Goal: Information Seeking & Learning: Learn about a topic

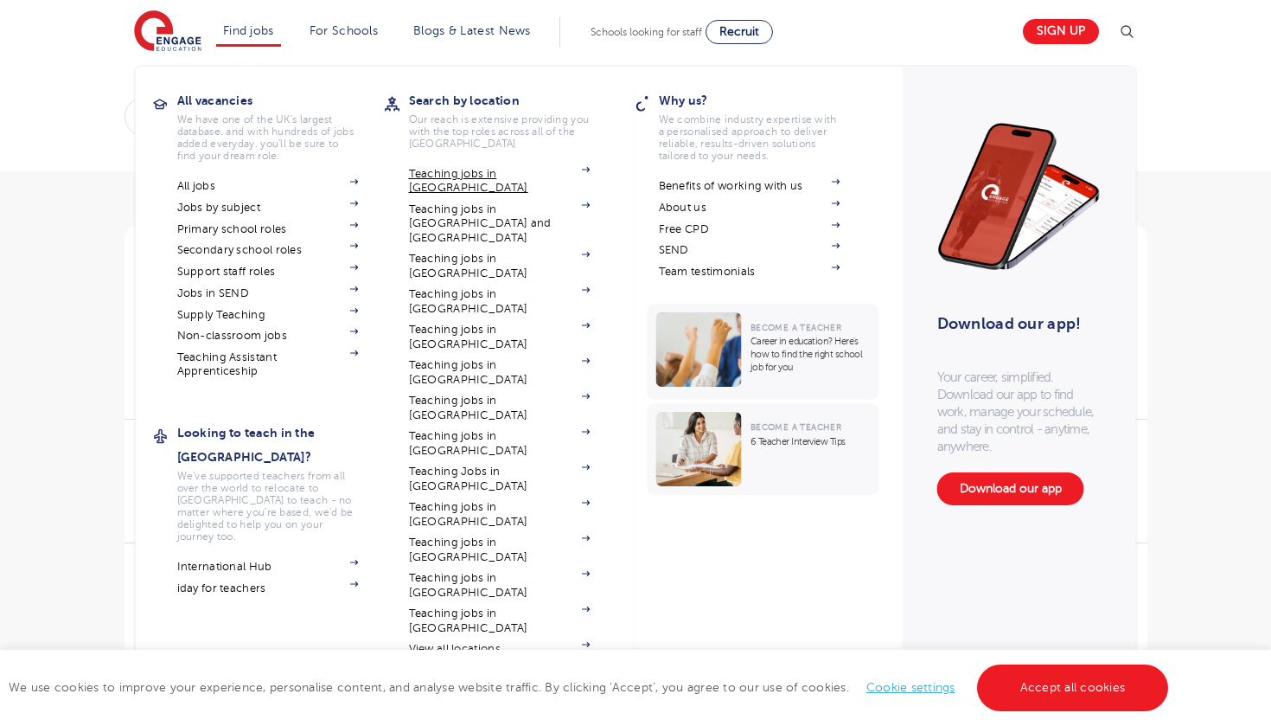
click at [438, 171] on link "Teaching jobs in [GEOGRAPHIC_DATA]" at bounding box center [500, 181] width 182 height 29
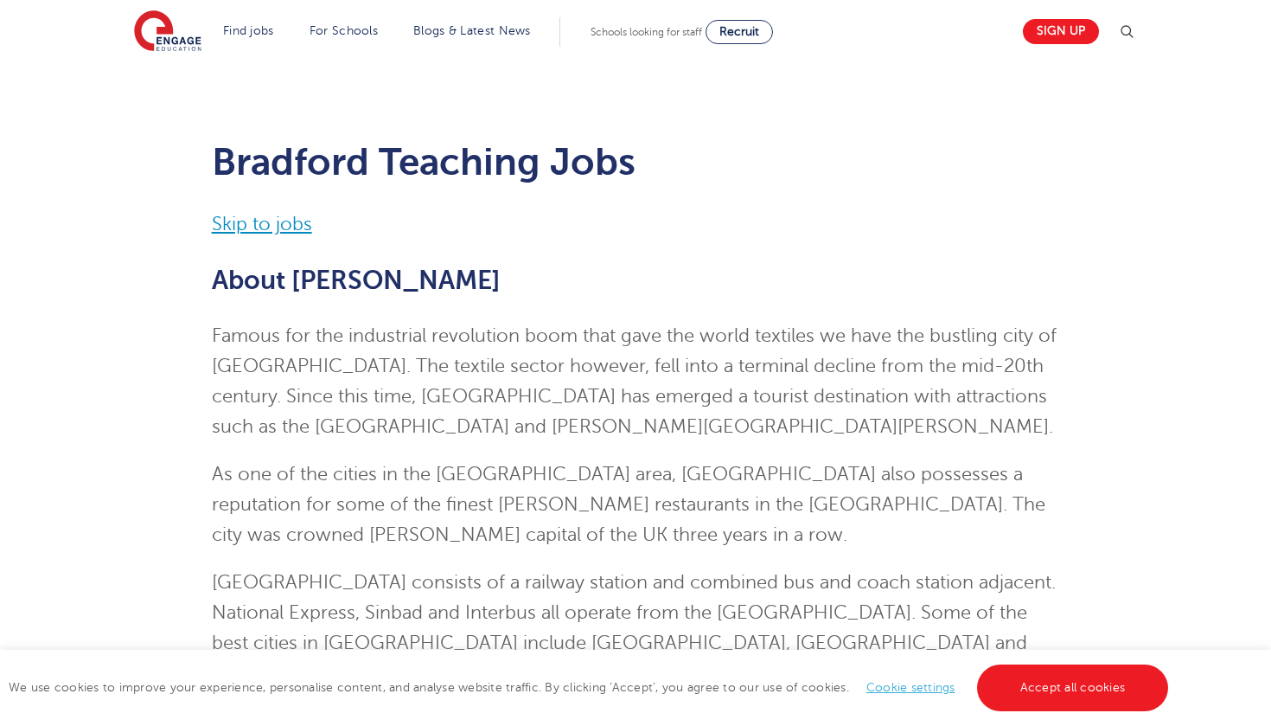
click at [258, 221] on link "Skip to jobs" at bounding box center [262, 224] width 100 height 21
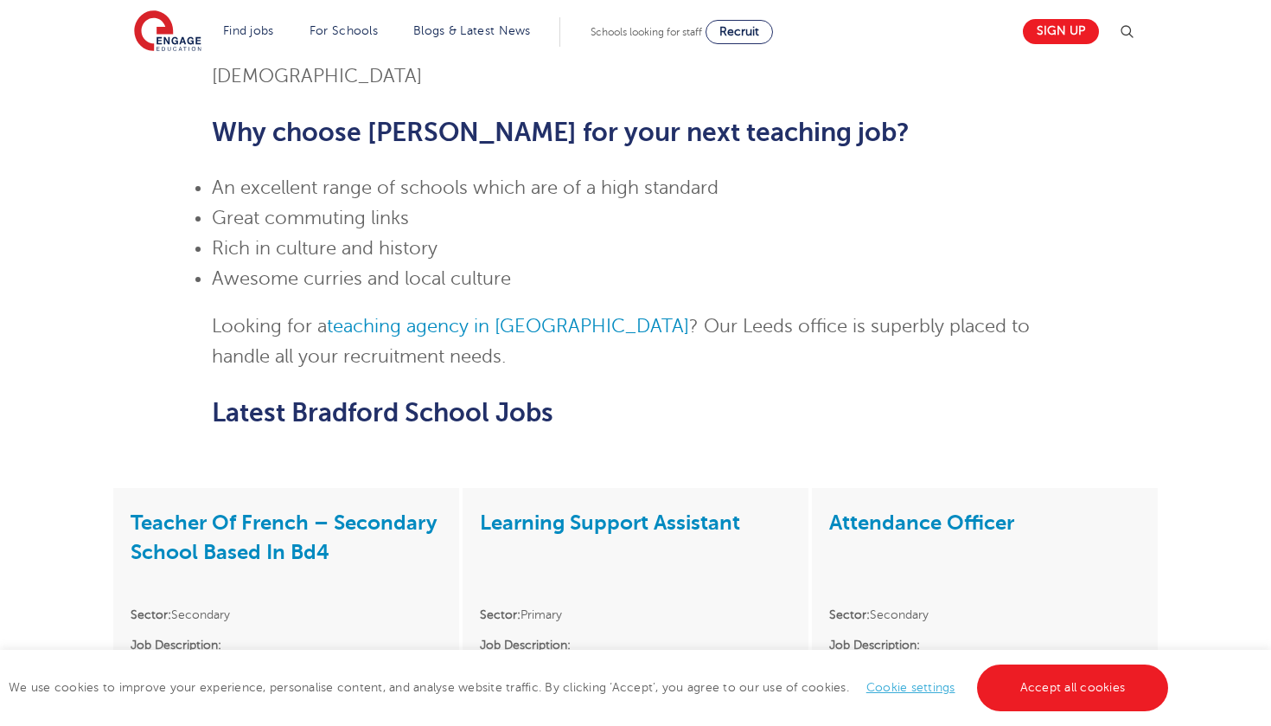
scroll to position [1403, 0]
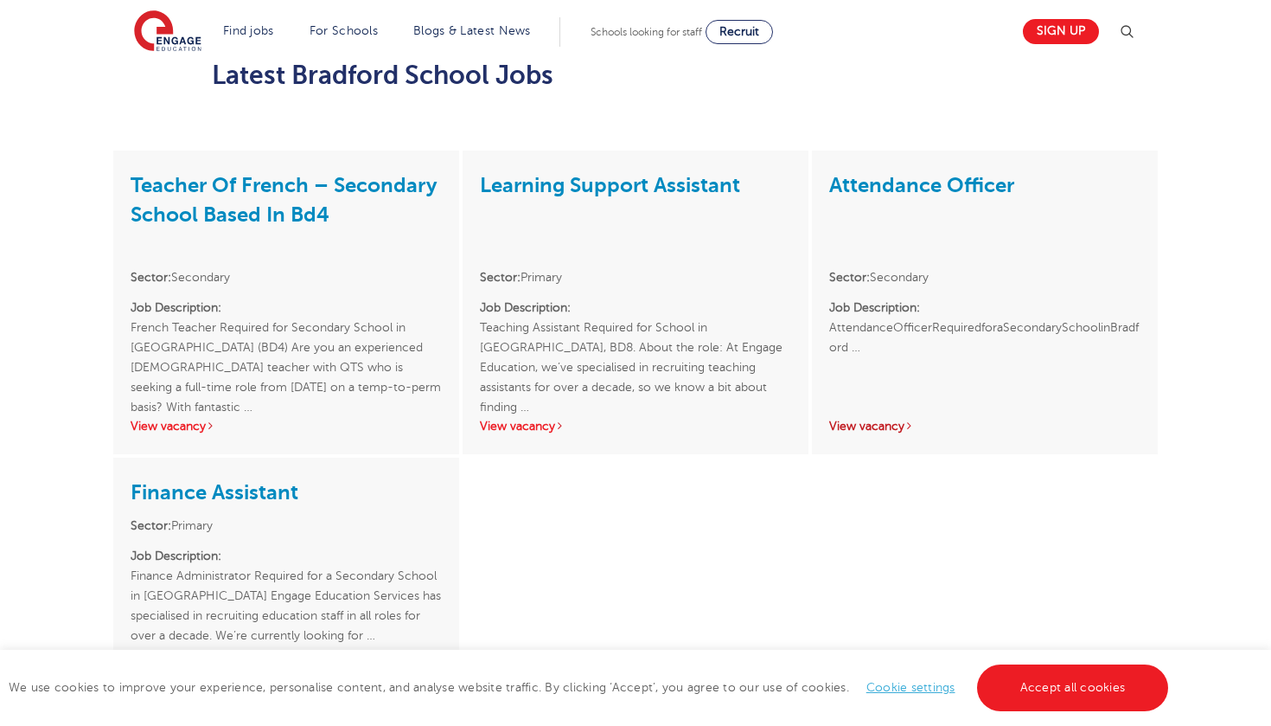
click at [883, 419] on link "View vacancy" at bounding box center [871, 425] width 85 height 13
click at [535, 419] on link "View vacancy" at bounding box center [522, 425] width 85 height 13
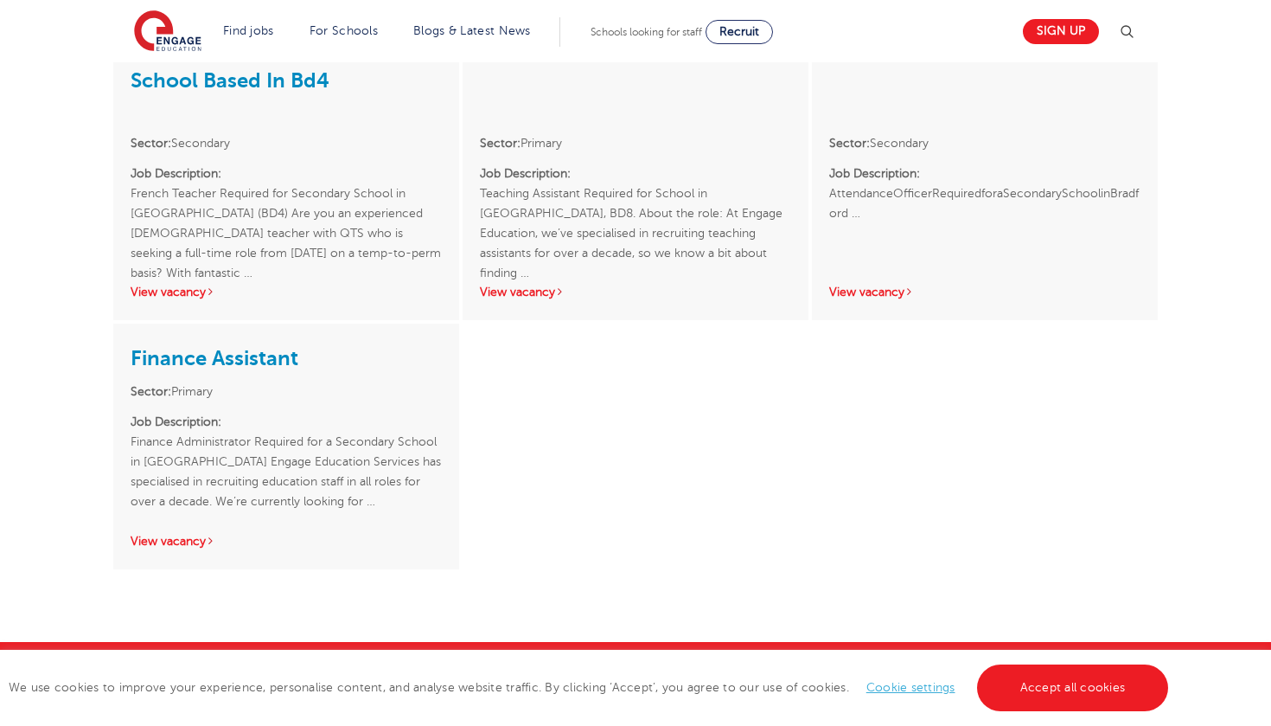
scroll to position [1546, 0]
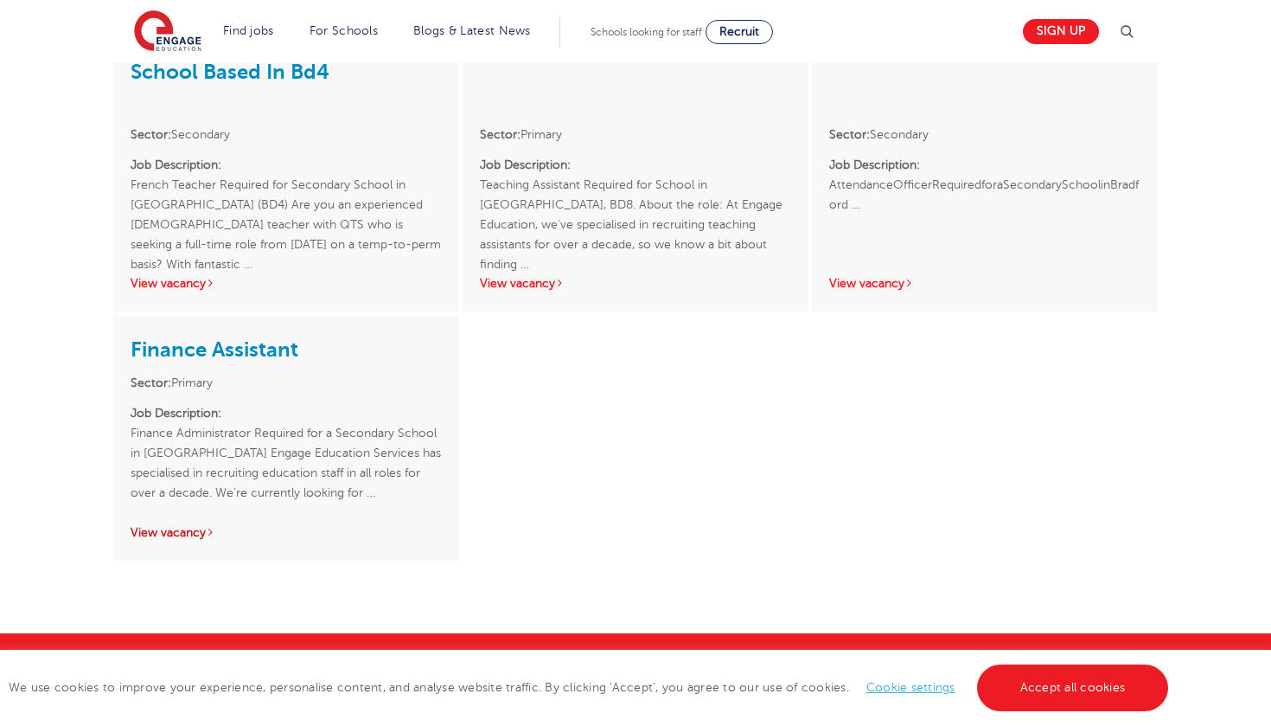
click at [175, 526] on link "View vacancy" at bounding box center [173, 532] width 85 height 13
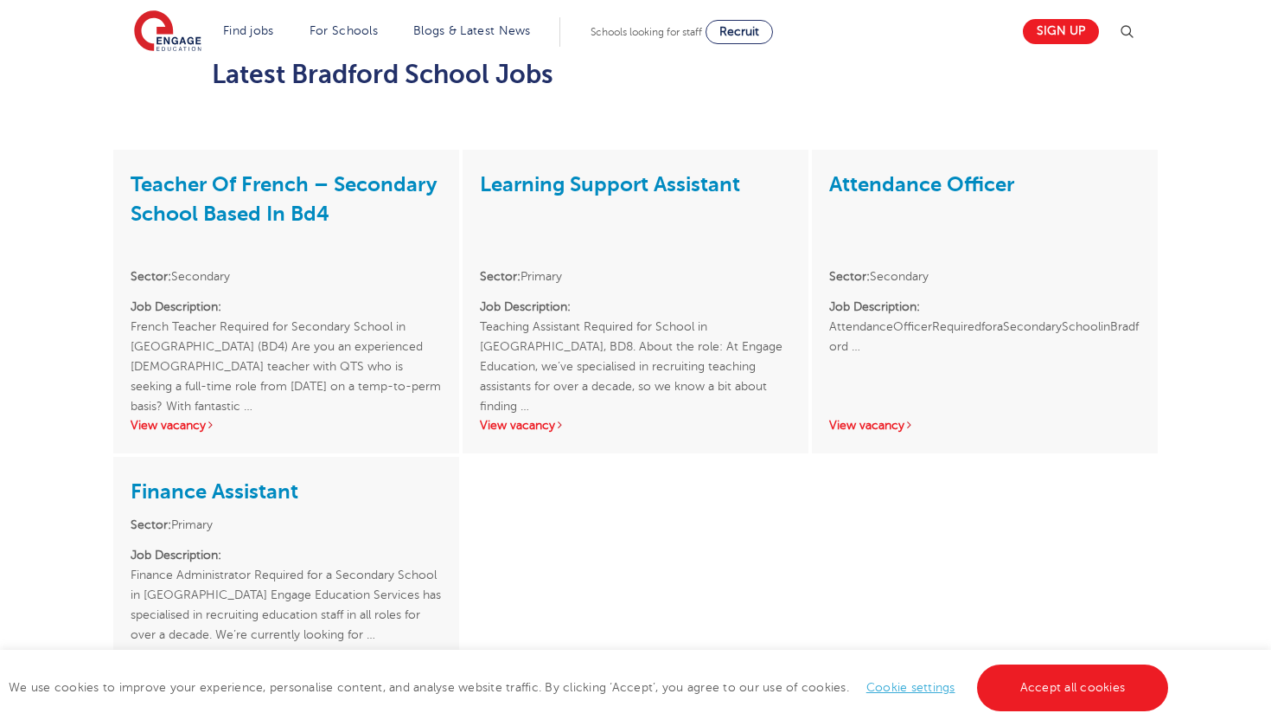
scroll to position [1389, 0]
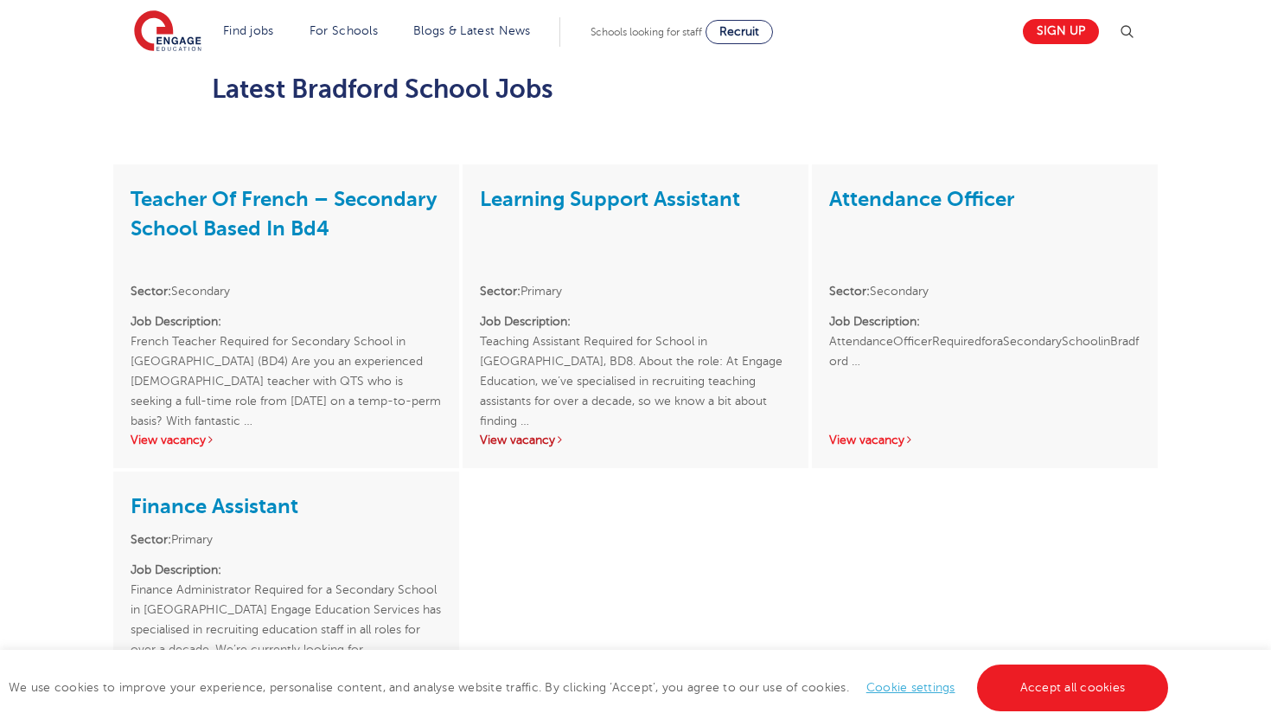
click at [556, 433] on link "View vacancy" at bounding box center [522, 439] width 85 height 13
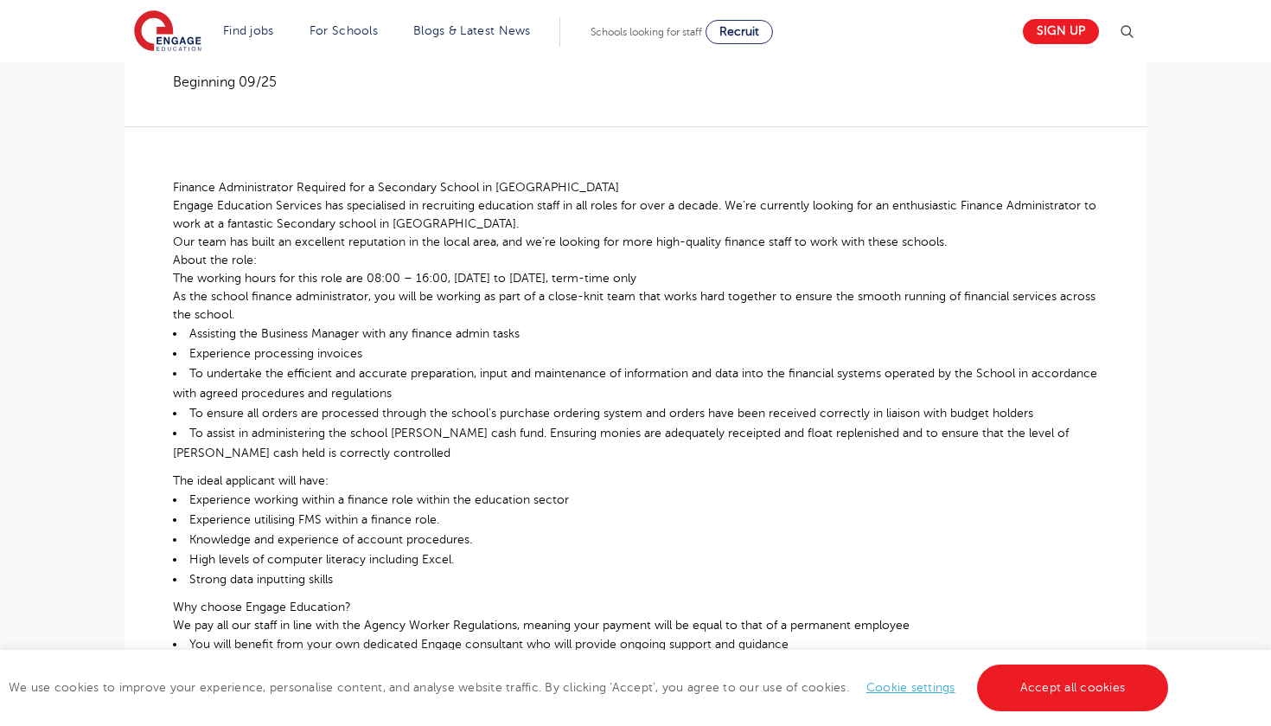
scroll to position [441, 0]
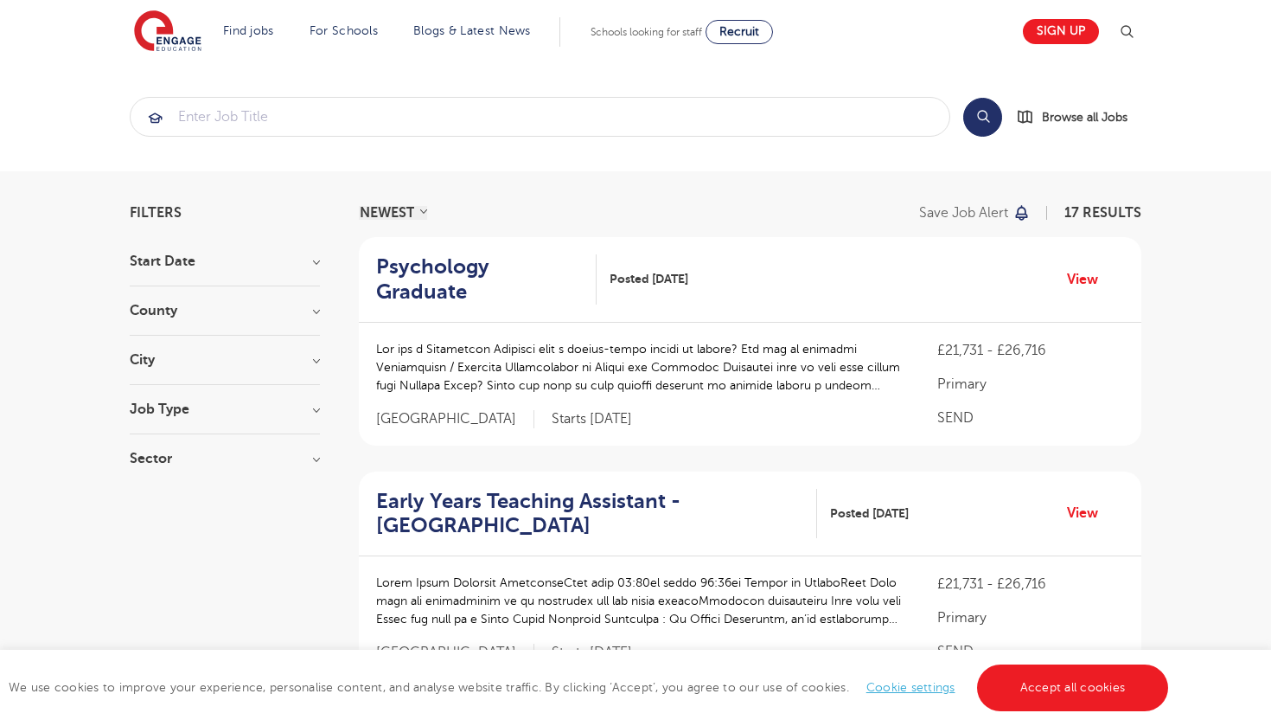
scroll to position [135, 0]
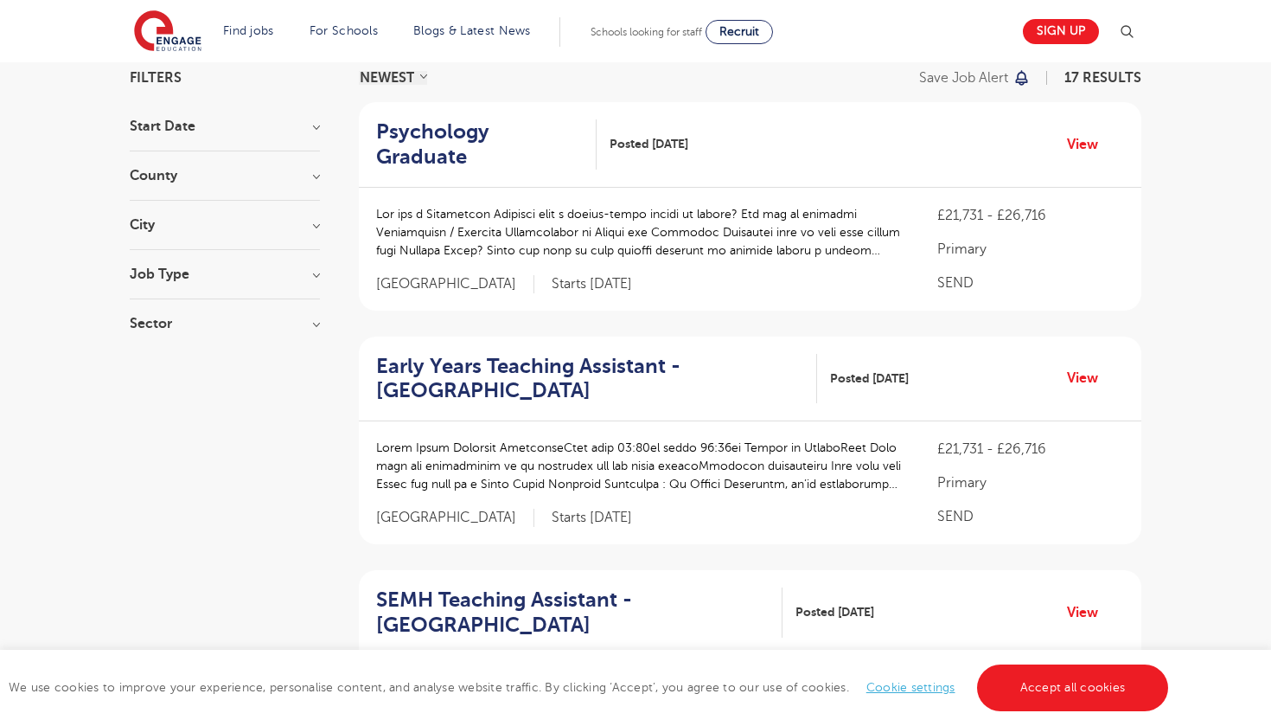
click at [266, 262] on section "Start Date [DATE] [DATE] Show more County [GEOGRAPHIC_DATA] 17 [GEOGRAPHIC_DATA…" at bounding box center [225, 233] width 190 height 228
click at [256, 272] on h3 "Job Type" at bounding box center [225, 274] width 190 height 14
click at [290, 272] on h3 "Job Type" at bounding box center [225, 274] width 190 height 14
click at [290, 237] on div "City Leeds 17 Show more" at bounding box center [225, 234] width 190 height 32
click at [290, 225] on h3 "City" at bounding box center [225, 225] width 190 height 14
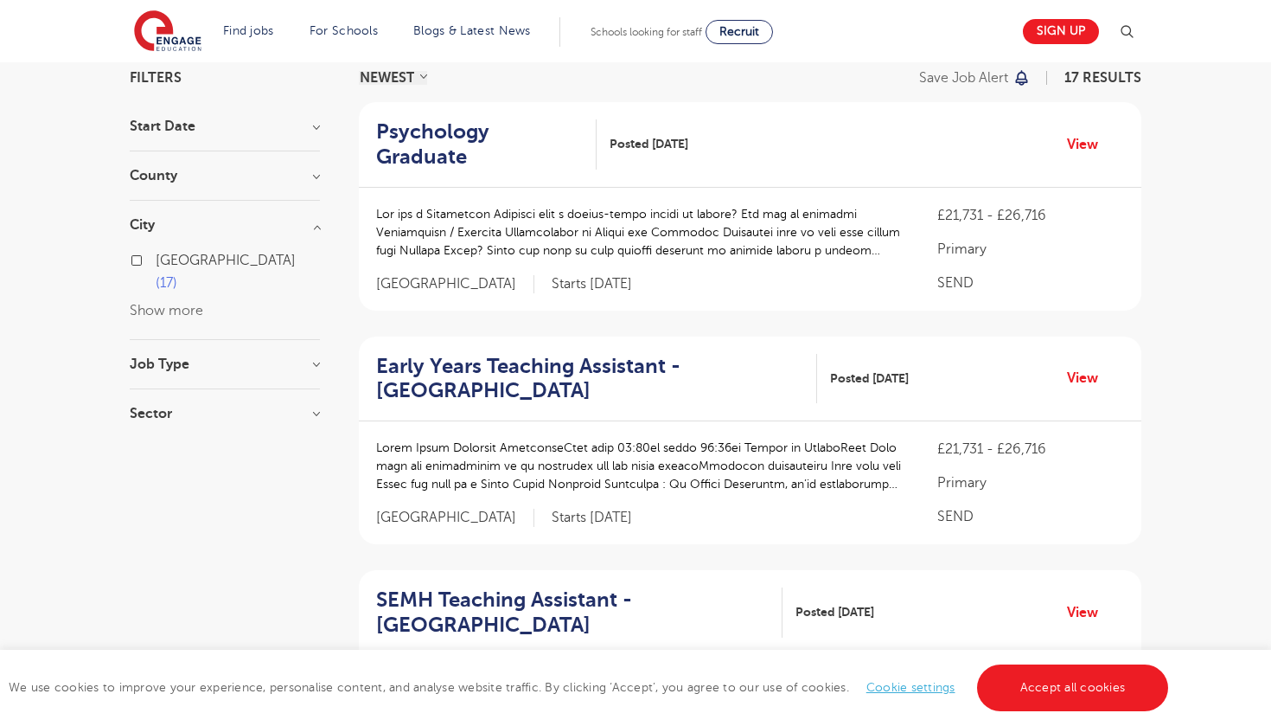
click at [156, 259] on label "Leeds 17" at bounding box center [238, 272] width 164 height 46
click at [156, 259] on input "Leeds 17" at bounding box center [161, 258] width 11 height 11
checkbox input "true"
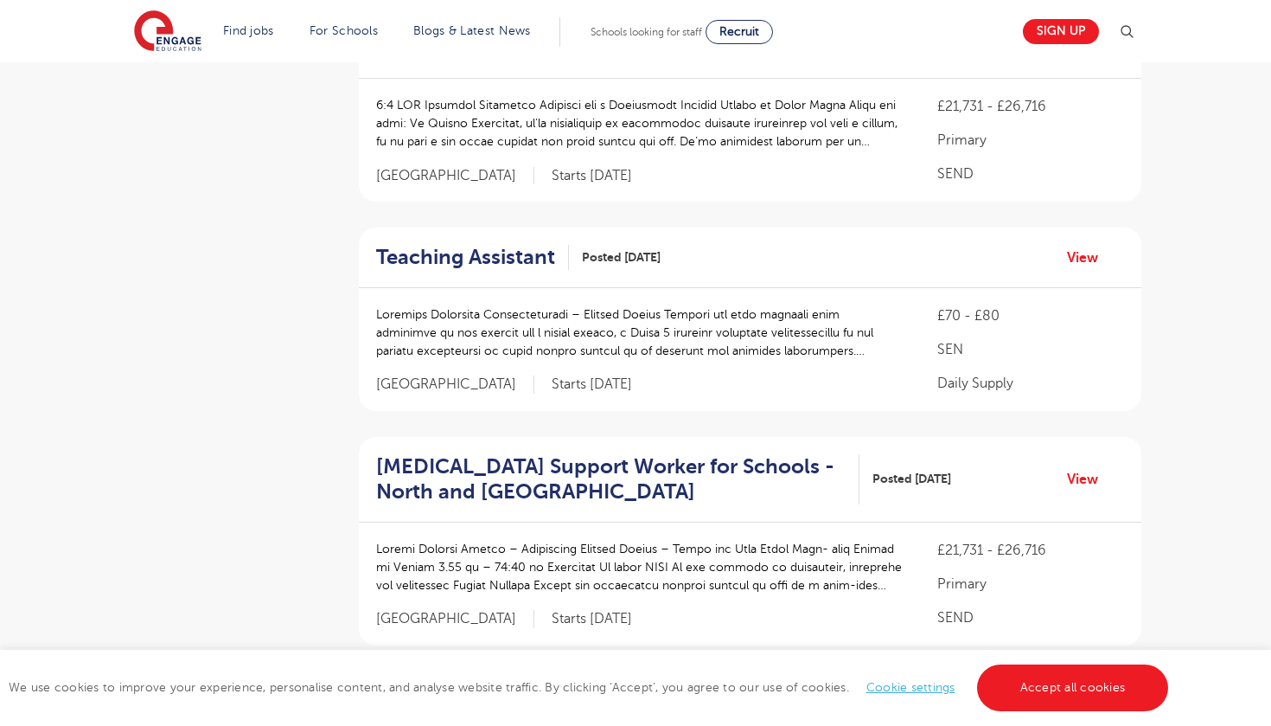
scroll to position [948, 0]
